Goal: Task Accomplishment & Management: Manage account settings

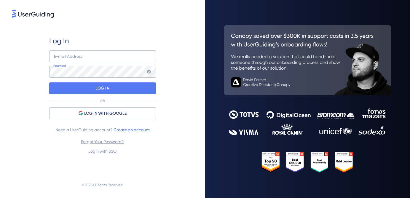
click at [81, 49] on div "Log In E-mail Address Password LOG IN OR LOG IN WITH GOOGLE Need a UserGuiding …" at bounding box center [102, 95] width 107 height 119
click at [79, 52] on input "email" at bounding box center [102, 56] width 107 height 12
click at [0, 198] on com-1password-button at bounding box center [0, 198] width 0 height 0
click at [80, 60] on input "email" at bounding box center [102, 56] width 107 height 12
click at [0, 198] on com-1password-button at bounding box center [0, 198] width 0 height 0
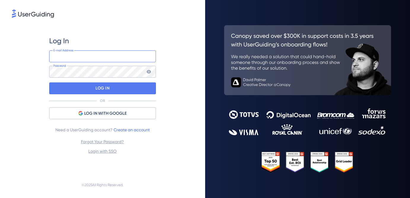
click at [0, 198] on com-1password-button at bounding box center [0, 198] width 0 height 0
type input "[EMAIL_ADDRESS][DOMAIN_NAME]"
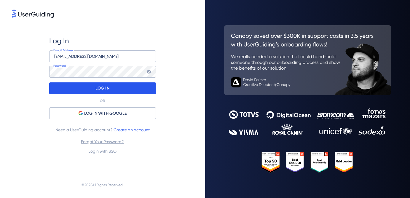
click at [145, 90] on div "LOG IN" at bounding box center [102, 88] width 107 height 12
